Goal: Information Seeking & Learning: Check status

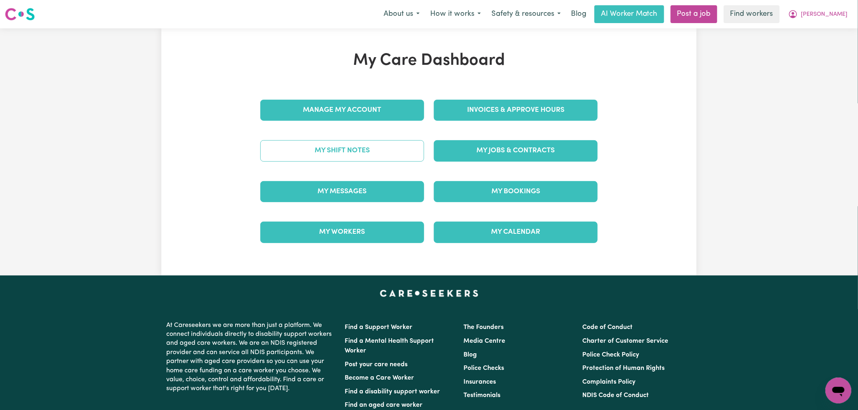
click at [378, 157] on link "My Shift Notes" at bounding box center [342, 150] width 164 height 21
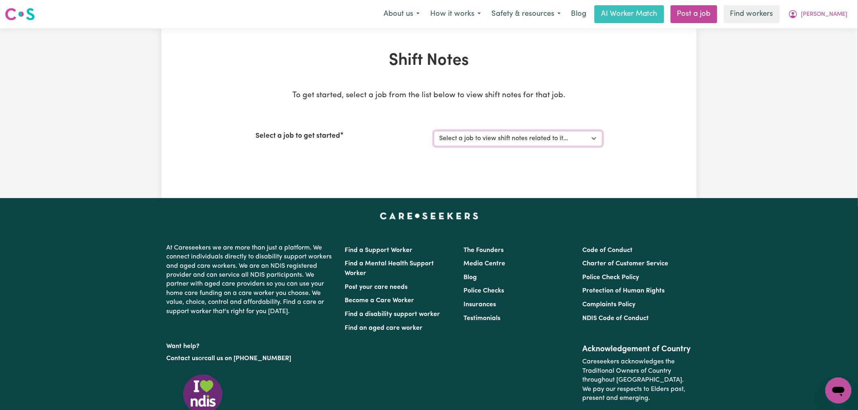
click at [521, 132] on select "Select a job to view shift notes related to it... [DEMOGRAPHIC_DATA] Support Wo…" at bounding box center [518, 138] width 169 height 15
click at [434, 131] on select "Select a job to view shift notes related to it... [DEMOGRAPHIC_DATA] Support Wo…" at bounding box center [518, 138] width 169 height 15
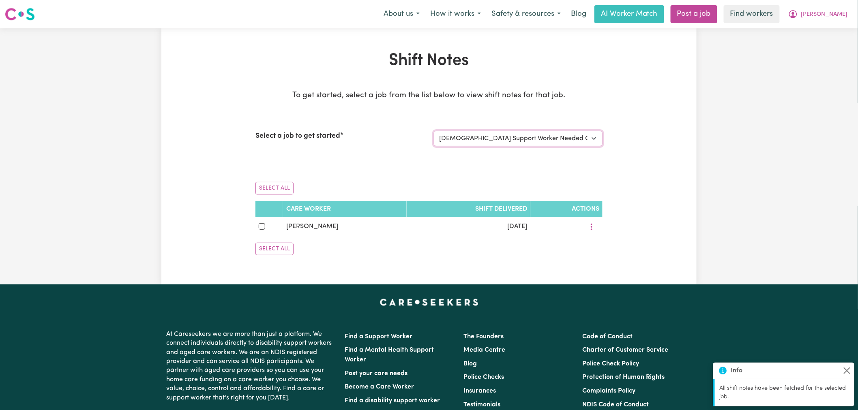
click at [526, 144] on select "Select a job to view shift notes related to it... [DEMOGRAPHIC_DATA] Support Wo…" at bounding box center [518, 138] width 169 height 15
select select "1355"
click at [434, 131] on select "Select a job to view shift notes related to it... [DEMOGRAPHIC_DATA] Support Wo…" at bounding box center [518, 138] width 169 height 15
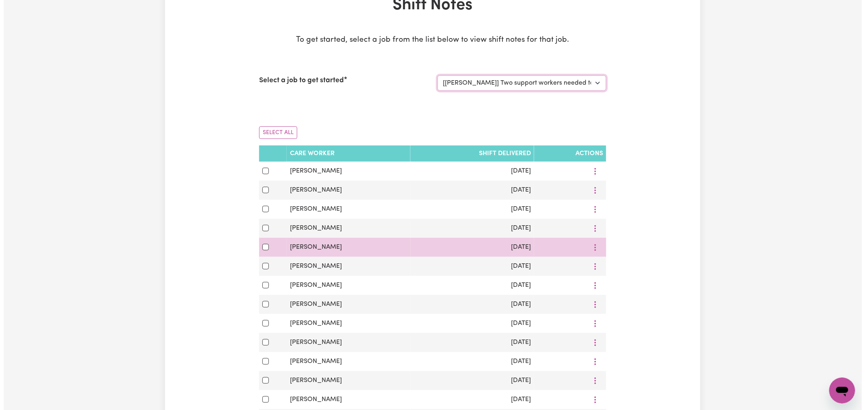
scroll to position [135, 0]
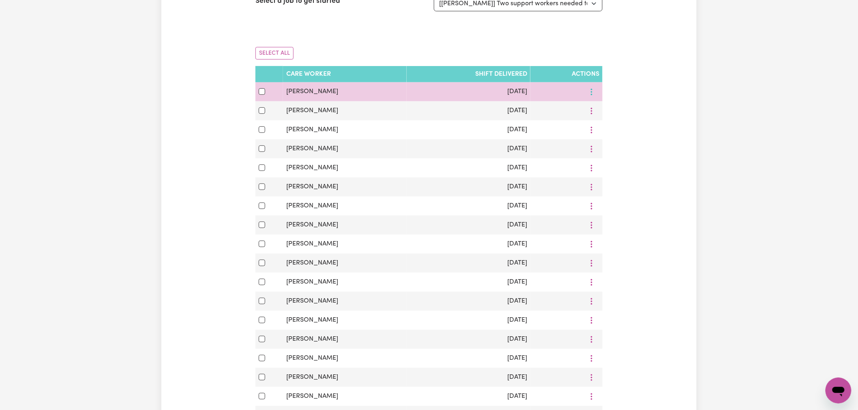
click at [589, 89] on icon "More options" at bounding box center [591, 92] width 8 height 8
click at [602, 108] on span "View Shift Note" at bounding box center [624, 110] width 44 height 6
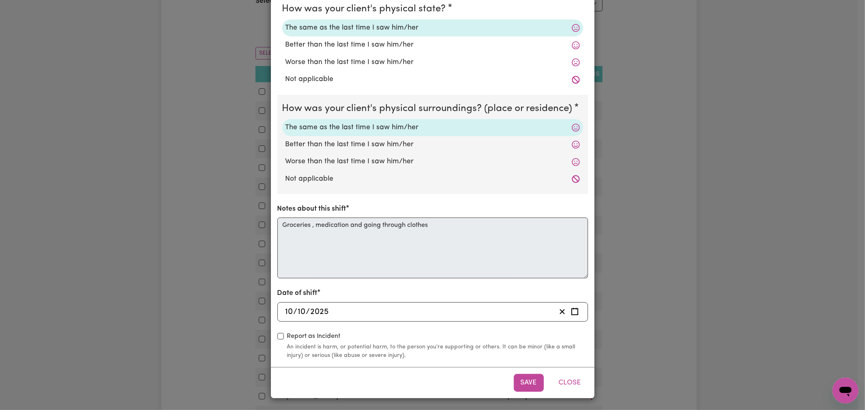
scroll to position [0, 0]
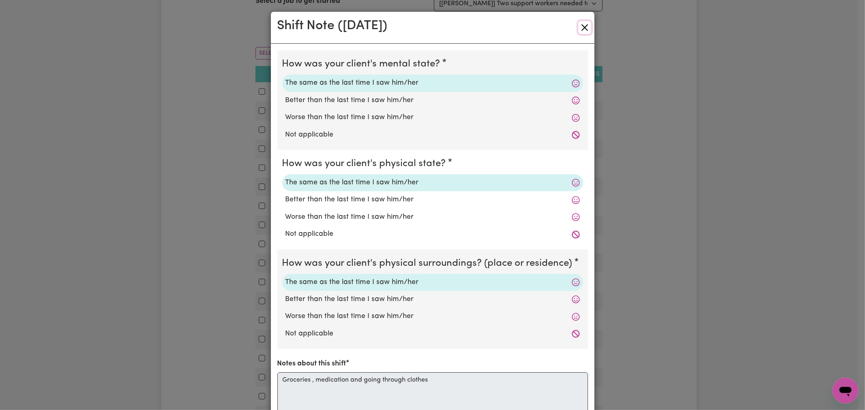
click at [580, 26] on button "Close" at bounding box center [584, 27] width 13 height 13
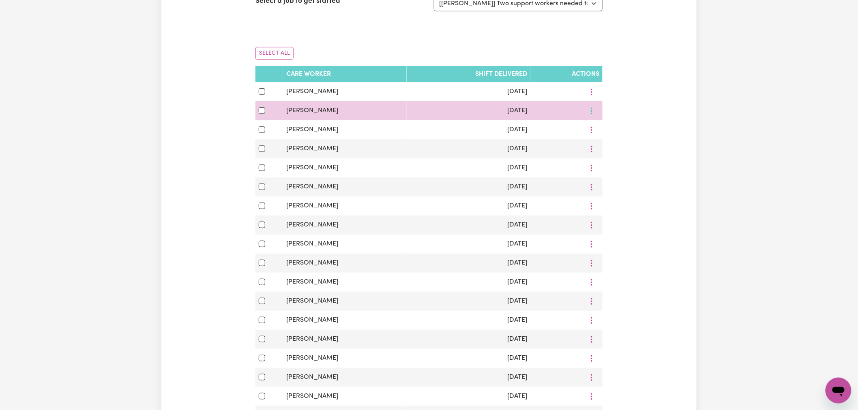
click at [591, 114] on icon "More options" at bounding box center [591, 111] width 8 height 8
click at [608, 126] on span "View Shift Note" at bounding box center [624, 129] width 44 height 6
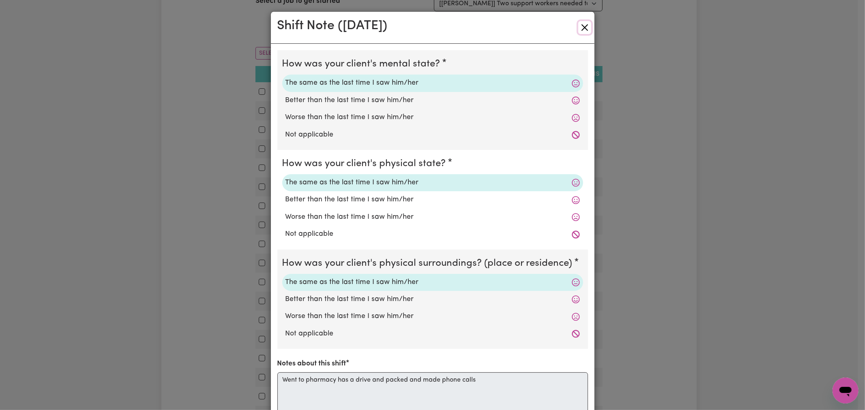
click at [578, 27] on button "Close" at bounding box center [584, 27] width 13 height 13
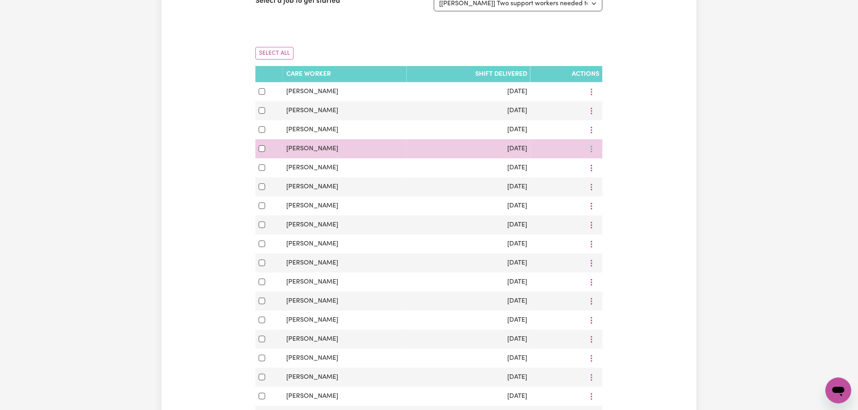
click at [585, 150] on button "More options" at bounding box center [591, 149] width 15 height 13
click at [598, 169] on link "View Shift Note" at bounding box center [619, 168] width 67 height 16
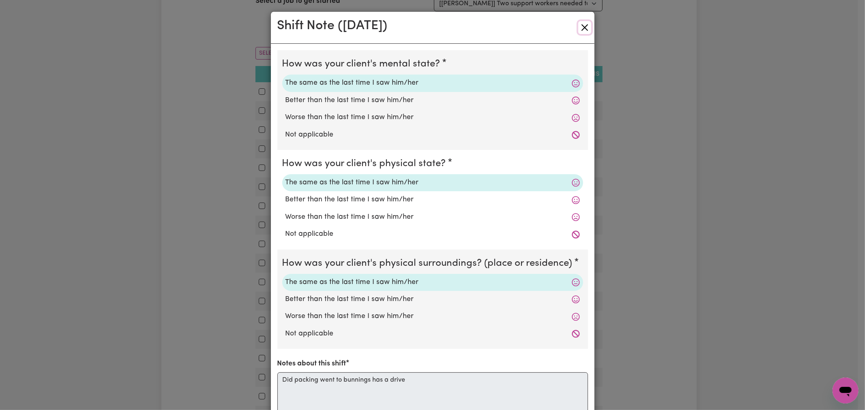
click at [581, 27] on button "Close" at bounding box center [584, 27] width 13 height 13
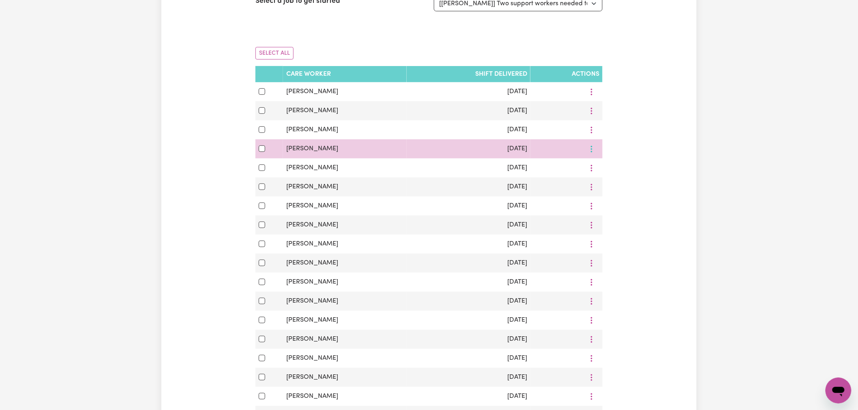
click at [589, 149] on icon "More options" at bounding box center [591, 149] width 8 height 8
click at [608, 173] on link "View Shift Note" at bounding box center [619, 168] width 67 height 16
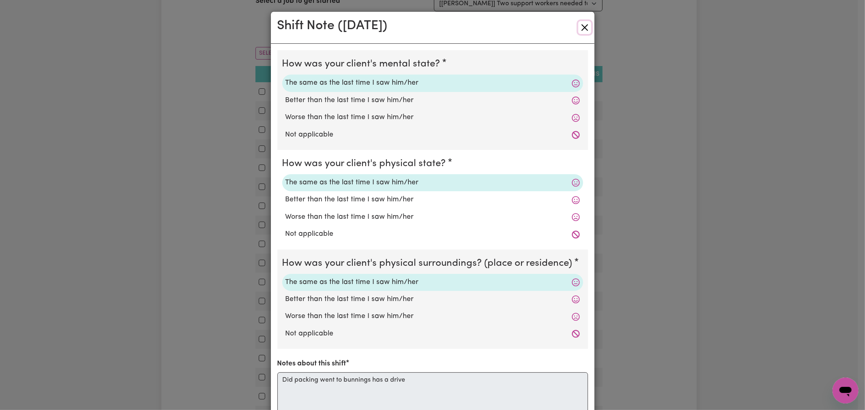
click at [581, 30] on button "Close" at bounding box center [584, 27] width 13 height 13
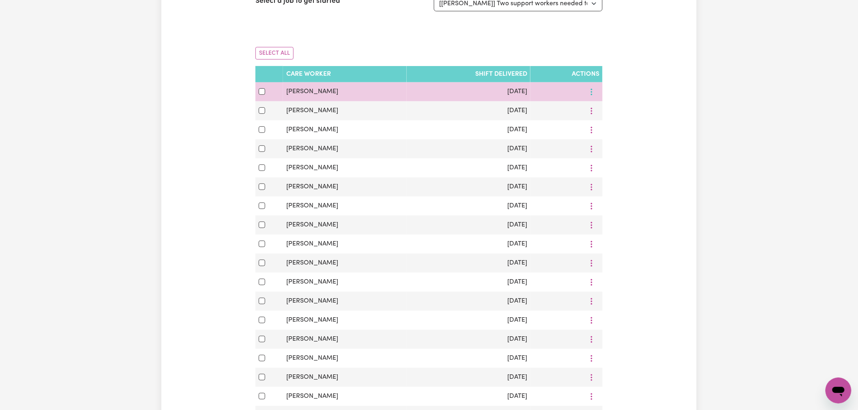
click at [592, 93] on icon "More options" at bounding box center [591, 92] width 8 height 8
click at [623, 104] on link "View Shift Note" at bounding box center [619, 111] width 67 height 16
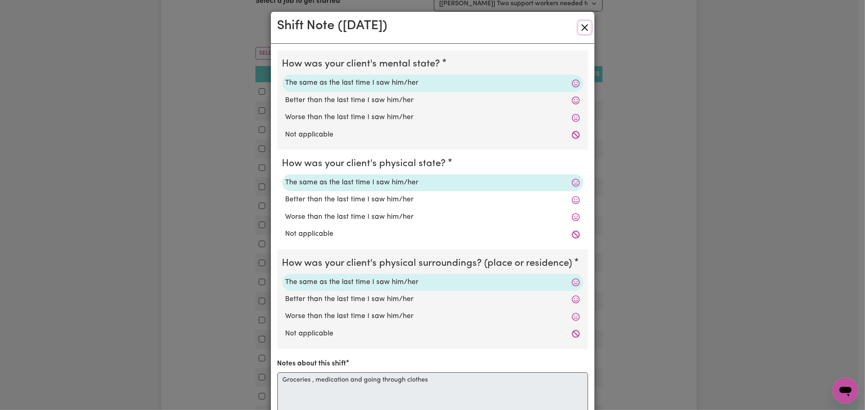
click at [581, 27] on button "Close" at bounding box center [584, 27] width 13 height 13
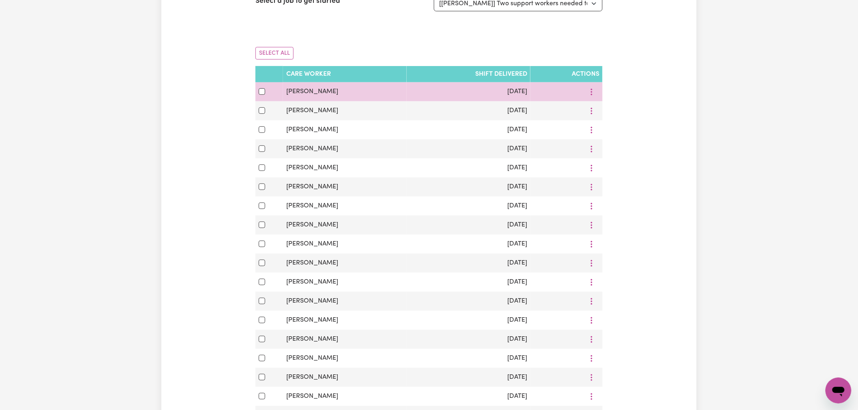
drag, startPoint x: 592, startPoint y: 92, endPoint x: 598, endPoint y: 99, distance: 10.1
click at [592, 92] on circle "More options" at bounding box center [592, 92] width 2 height 2
click at [603, 109] on span "View Shift Note" at bounding box center [624, 110] width 44 height 6
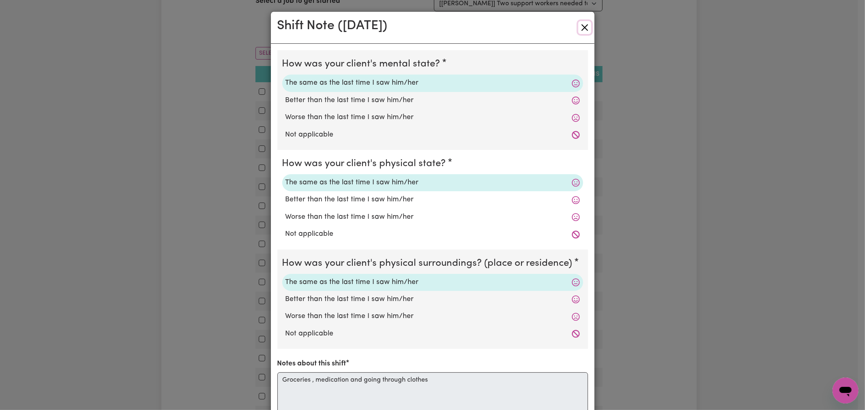
click at [579, 32] on button "Close" at bounding box center [584, 27] width 13 height 13
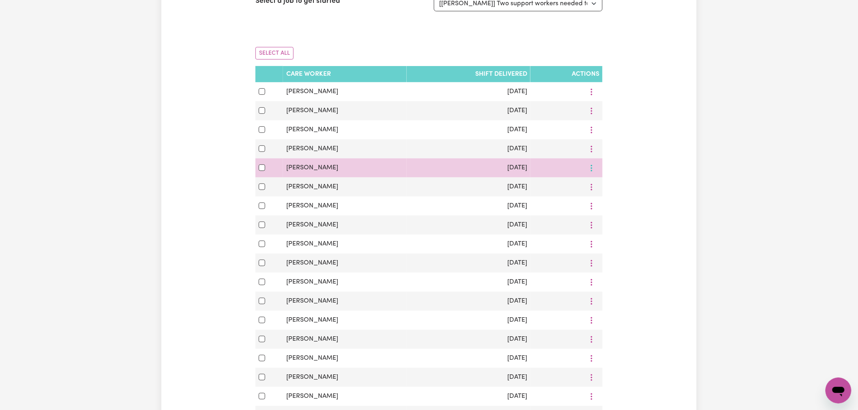
click at [592, 171] on circle "More options" at bounding box center [592, 171] width 2 height 2
click at [602, 188] on span "View Shift Note" at bounding box center [624, 187] width 44 height 6
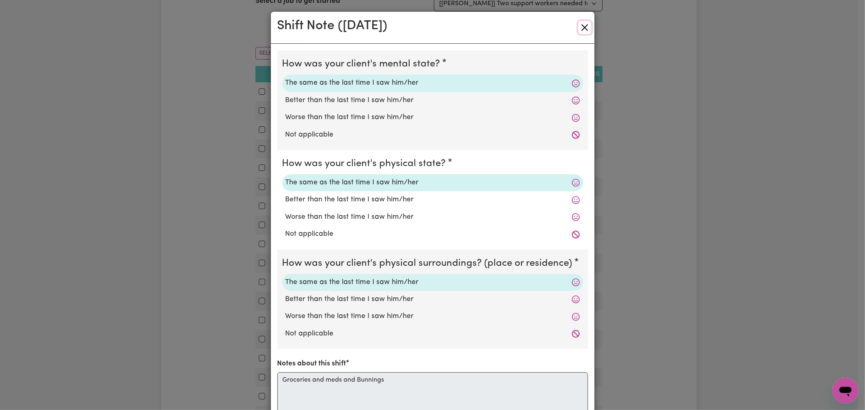
click at [585, 24] on button "Close" at bounding box center [584, 27] width 13 height 13
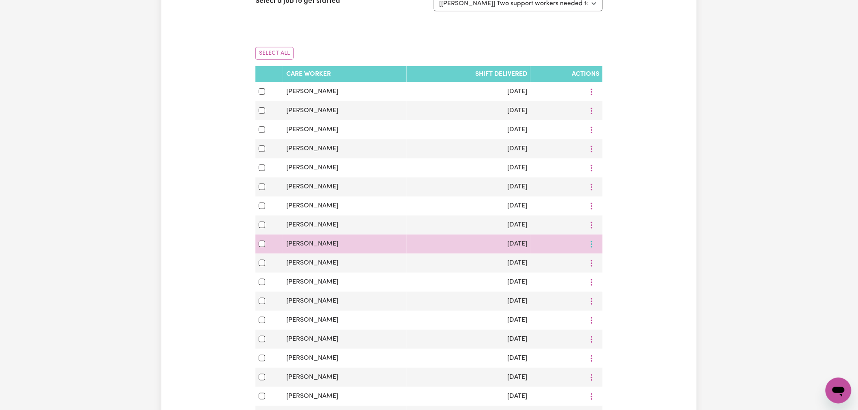
drag, startPoint x: 586, startPoint y: 248, endPoint x: 589, endPoint y: 251, distance: 4.2
click at [586, 248] on button "More options" at bounding box center [591, 244] width 15 height 13
click at [602, 262] on span "View Shift Note" at bounding box center [624, 263] width 44 height 6
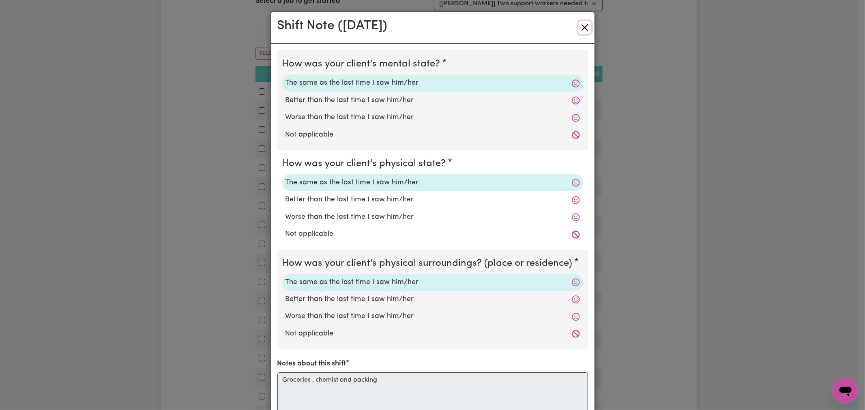
click at [585, 30] on button "Close" at bounding box center [584, 27] width 13 height 13
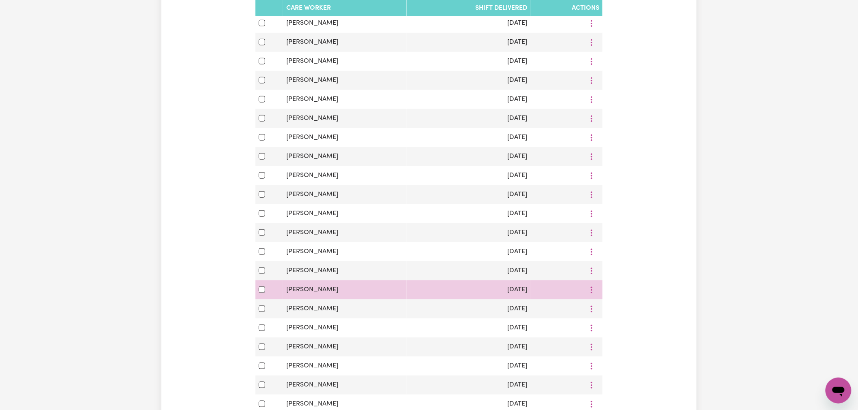
scroll to position [270, 0]
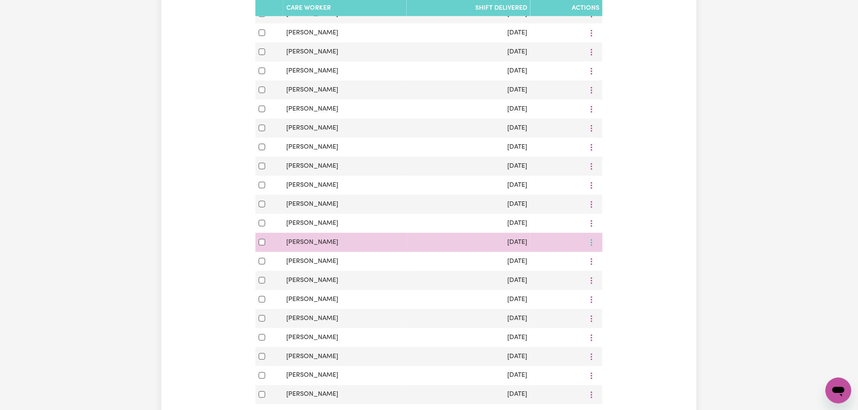
click at [594, 242] on button "More options" at bounding box center [591, 242] width 15 height 13
click at [599, 262] on link "View Shift Note" at bounding box center [619, 261] width 67 height 16
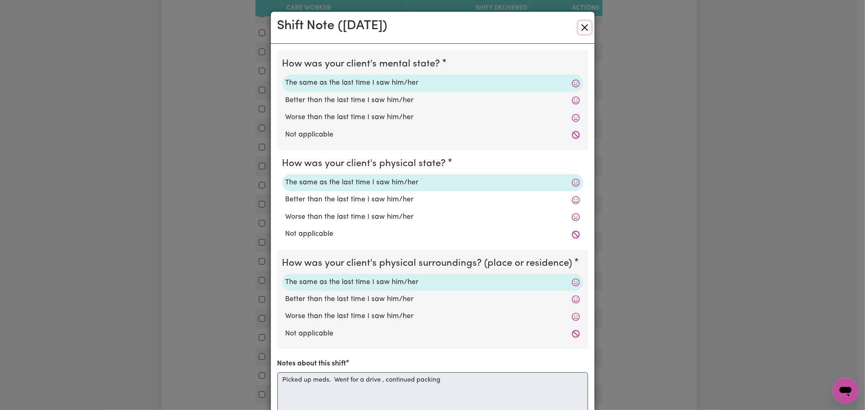
click at [582, 31] on button "Close" at bounding box center [584, 27] width 13 height 13
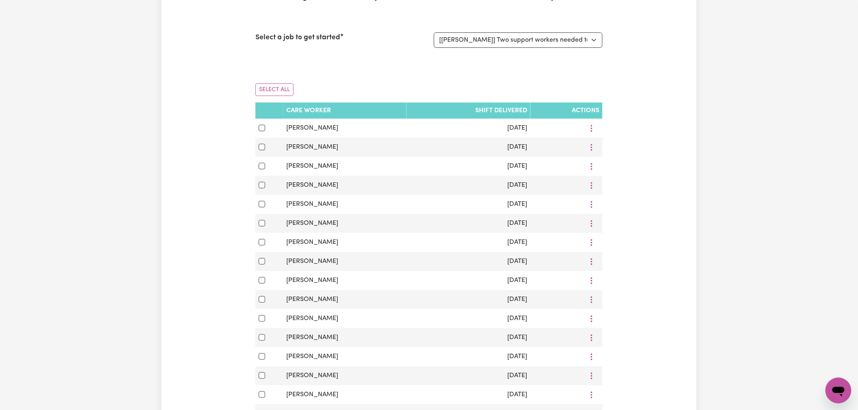
scroll to position [0, 0]
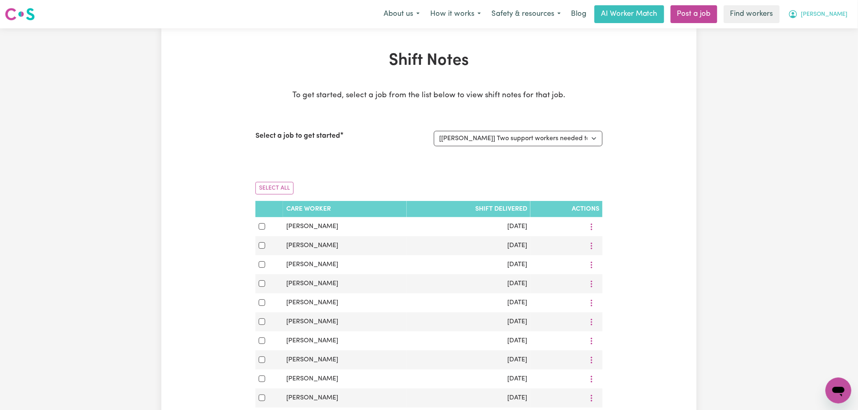
click at [844, 11] on span "[PERSON_NAME]" at bounding box center [824, 14] width 47 height 9
click at [818, 51] on link "Logout" at bounding box center [820, 46] width 64 height 15
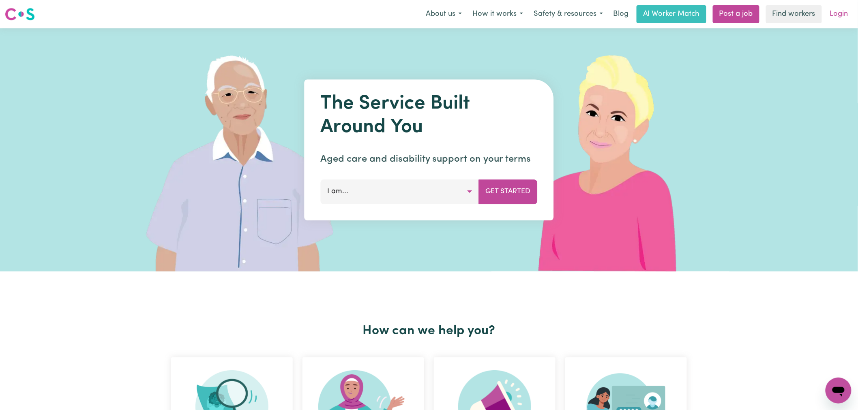
click at [840, 14] on link "Login" at bounding box center [839, 14] width 28 height 18
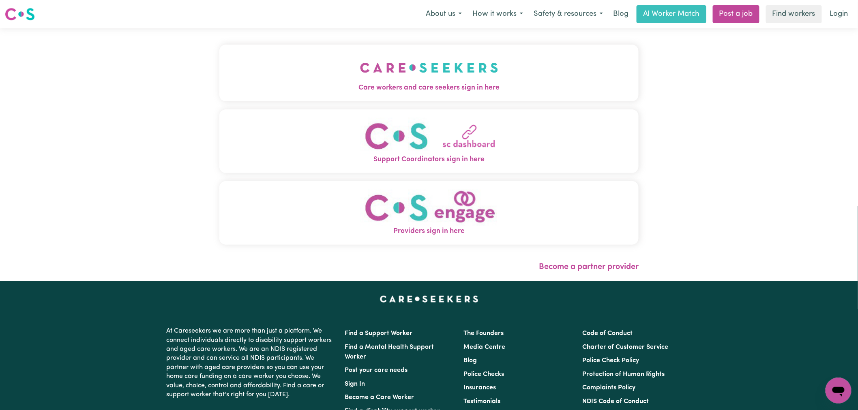
click at [407, 88] on span "Care workers and care seekers sign in here" at bounding box center [428, 88] width 419 height 11
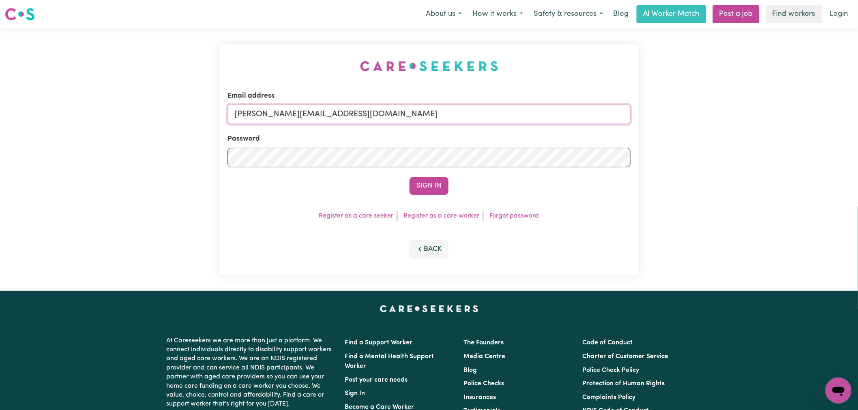
click at [360, 124] on input "[PERSON_NAME][EMAIL_ADDRESS][DOMAIN_NAME]" at bounding box center [428, 114] width 403 height 19
click at [467, 103] on div "Email address [EMAIL_ADDRESS][DOMAIN_NAME]" at bounding box center [428, 107] width 403 height 33
paste input ": [EMAIL_ADDRESS][PERSON_NAME][DOMAIN_NAME]"
drag, startPoint x: 443, startPoint y: 114, endPoint x: 276, endPoint y: 110, distance: 167.9
click at [276, 110] on input "superuser~: [EMAIL_ADDRESS][PERSON_NAME][DOMAIN_NAME]" at bounding box center [428, 114] width 403 height 19
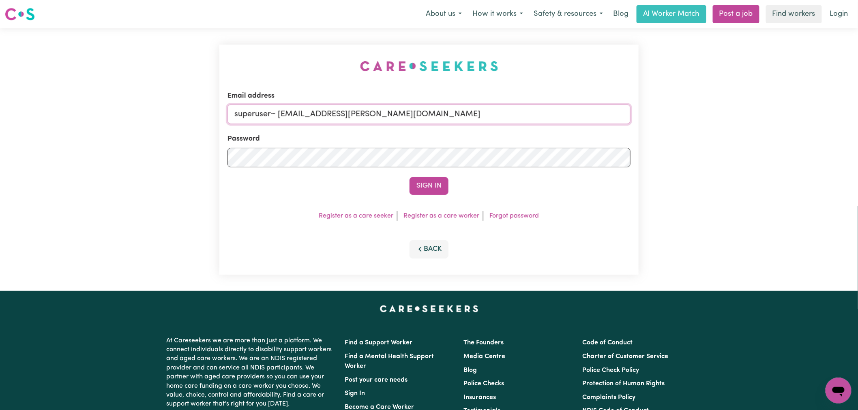
click at [409, 177] on button "Sign In" at bounding box center [428, 186] width 39 height 18
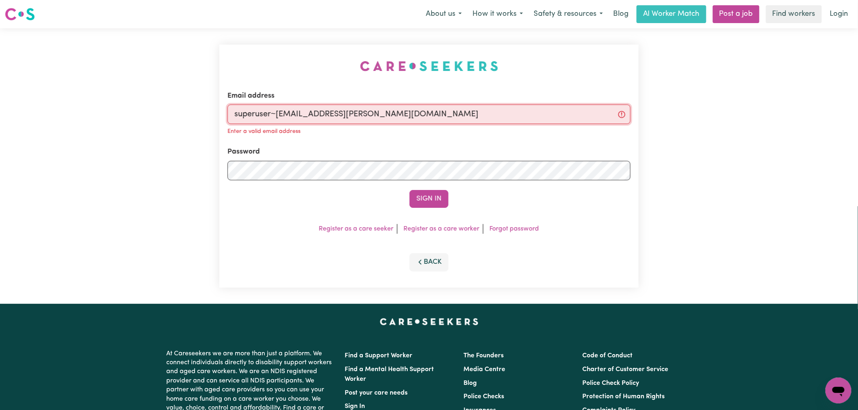
type input "superuser~[EMAIL_ADDRESS][PERSON_NAME][DOMAIN_NAME]"
click at [409, 190] on button "Sign In" at bounding box center [428, 199] width 39 height 18
